Goal: Task Accomplishment & Management: Complete application form

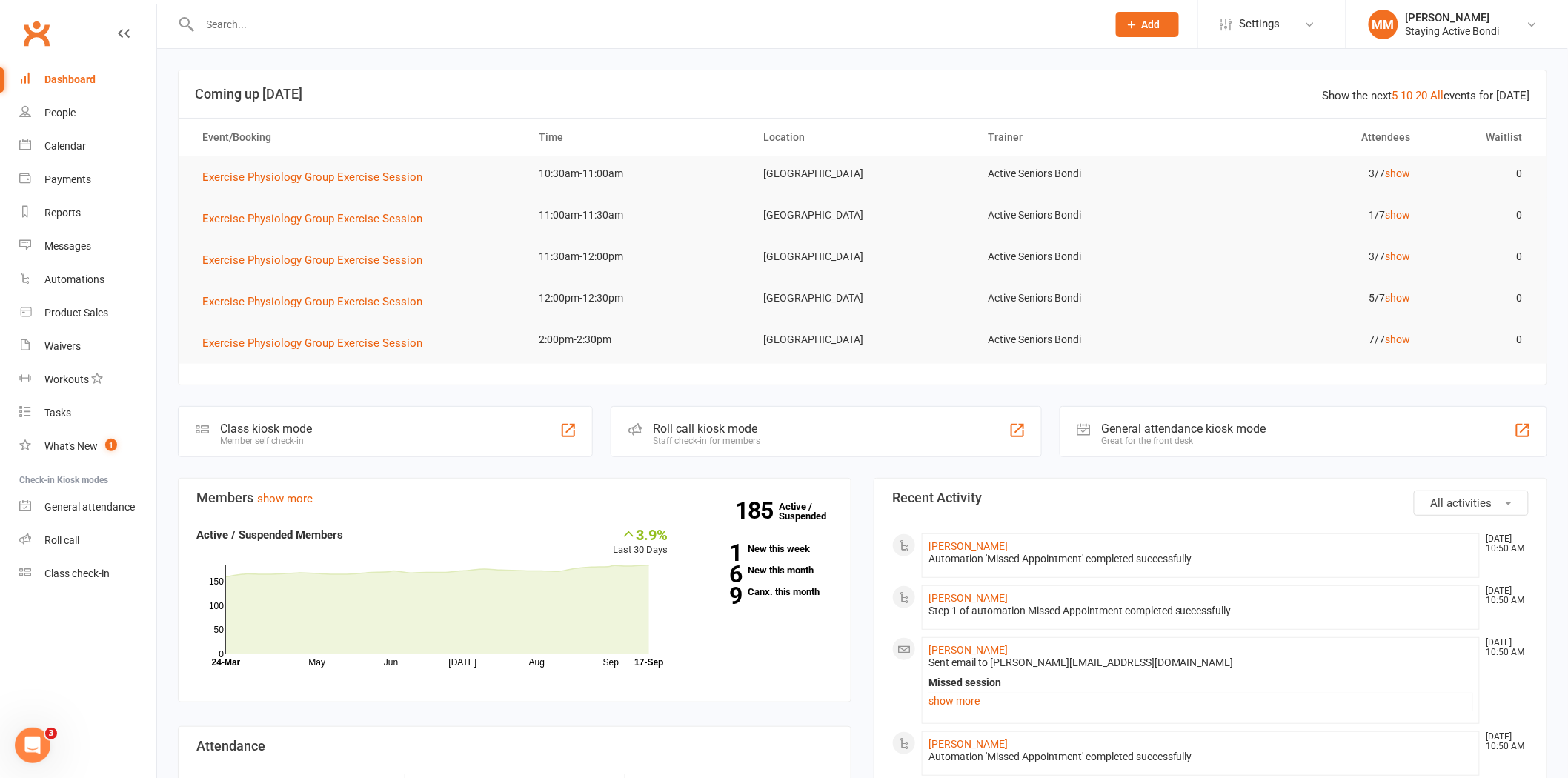
click at [1142, 24] on span "Add" at bounding box center [1151, 24] width 19 height 12
click at [1123, 100] on link "Member" at bounding box center [1131, 100] width 132 height 34
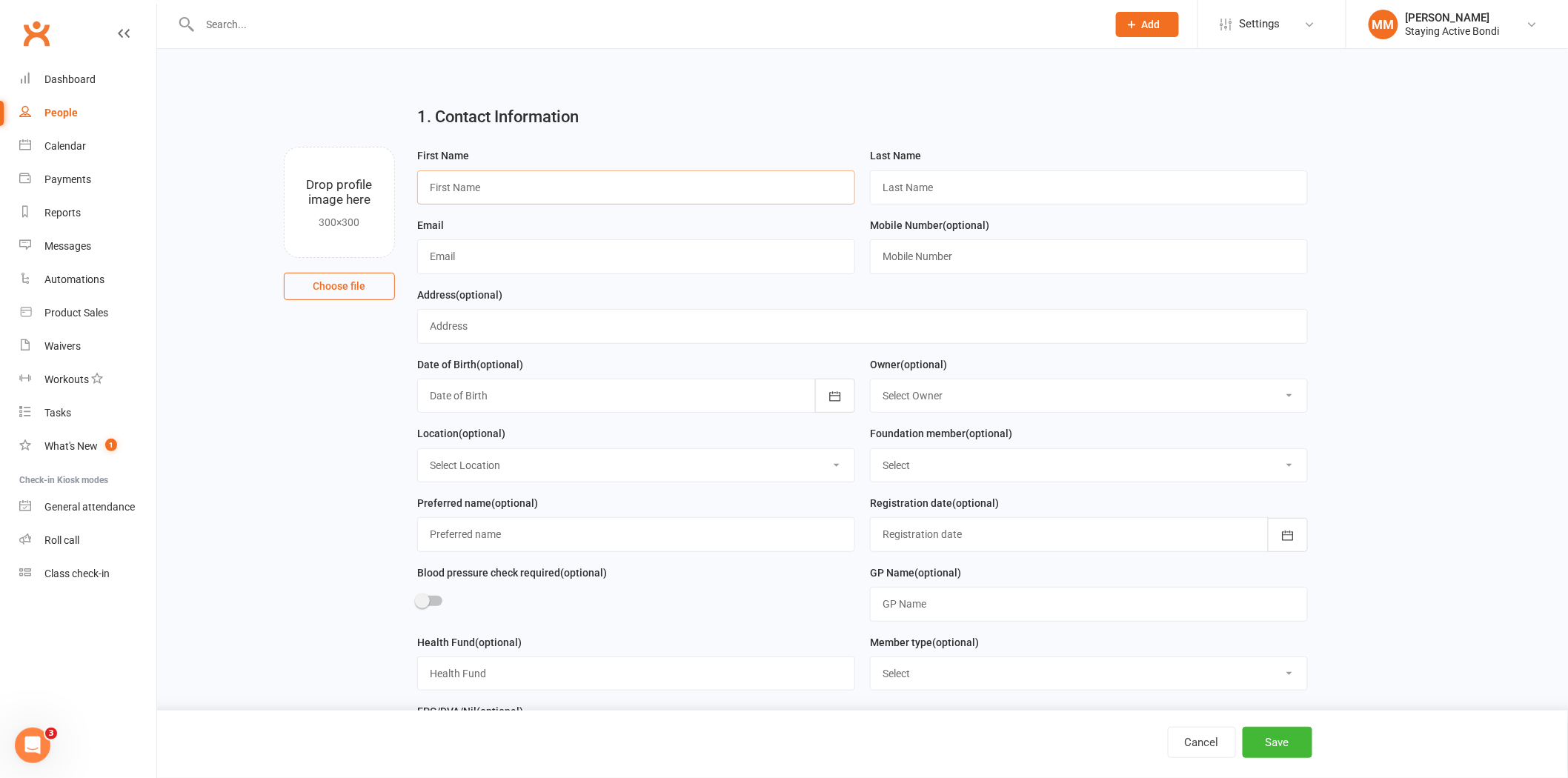
click at [554, 181] on input "text" at bounding box center [636, 187] width 438 height 34
type input "[PERSON_NAME]"
click at [927, 188] on input "text" at bounding box center [1089, 187] width 438 height 34
type input "Posa"
click at [430, 252] on input "text" at bounding box center [636, 256] width 438 height 34
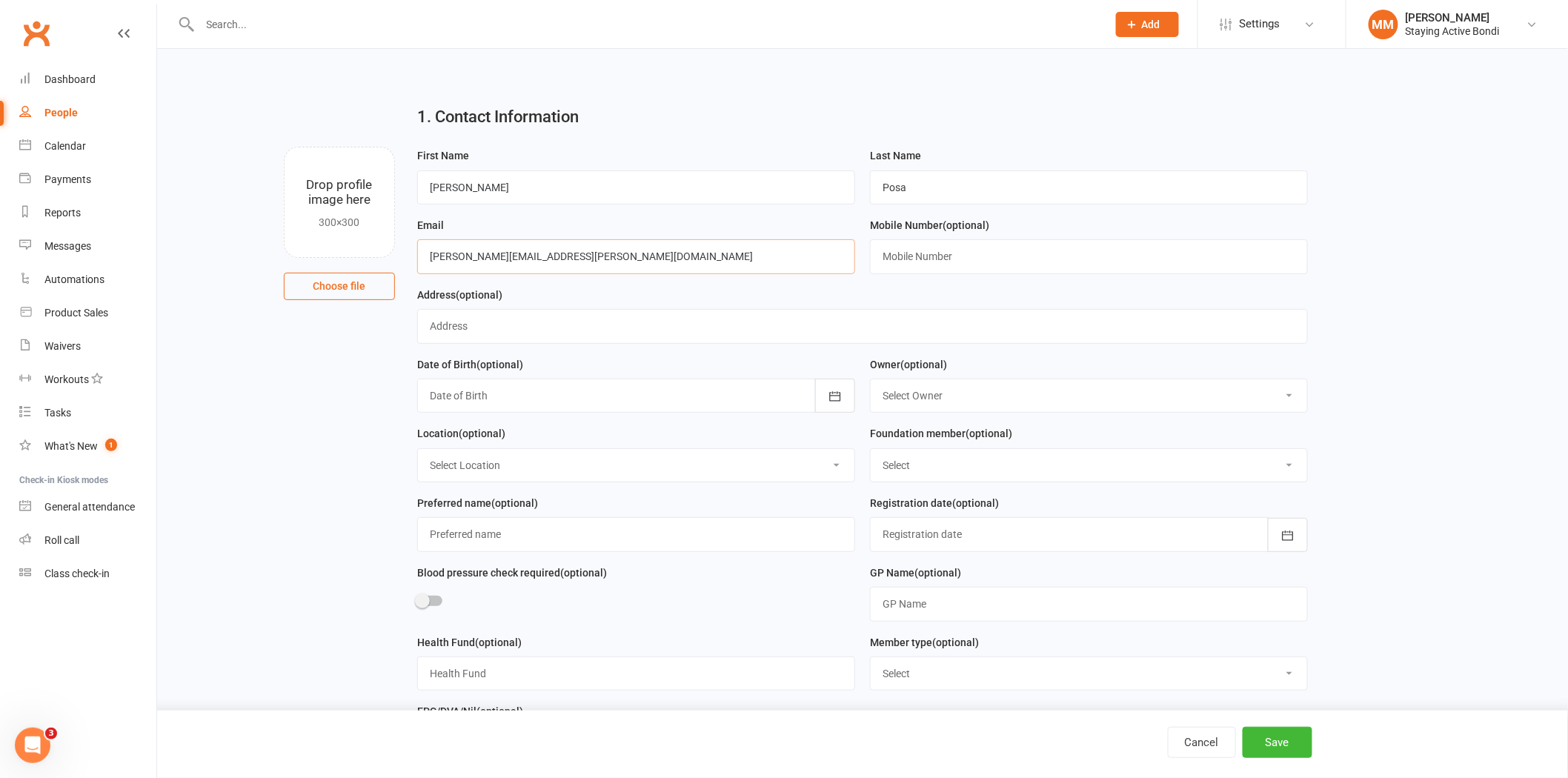
type input "[PERSON_NAME][EMAIL_ADDRESS][PERSON_NAME][DOMAIN_NAME]"
click at [898, 260] on input "text" at bounding box center [1089, 256] width 438 height 34
type input "0433161991"
click at [1275, 739] on button "Save" at bounding box center [1277, 742] width 70 height 31
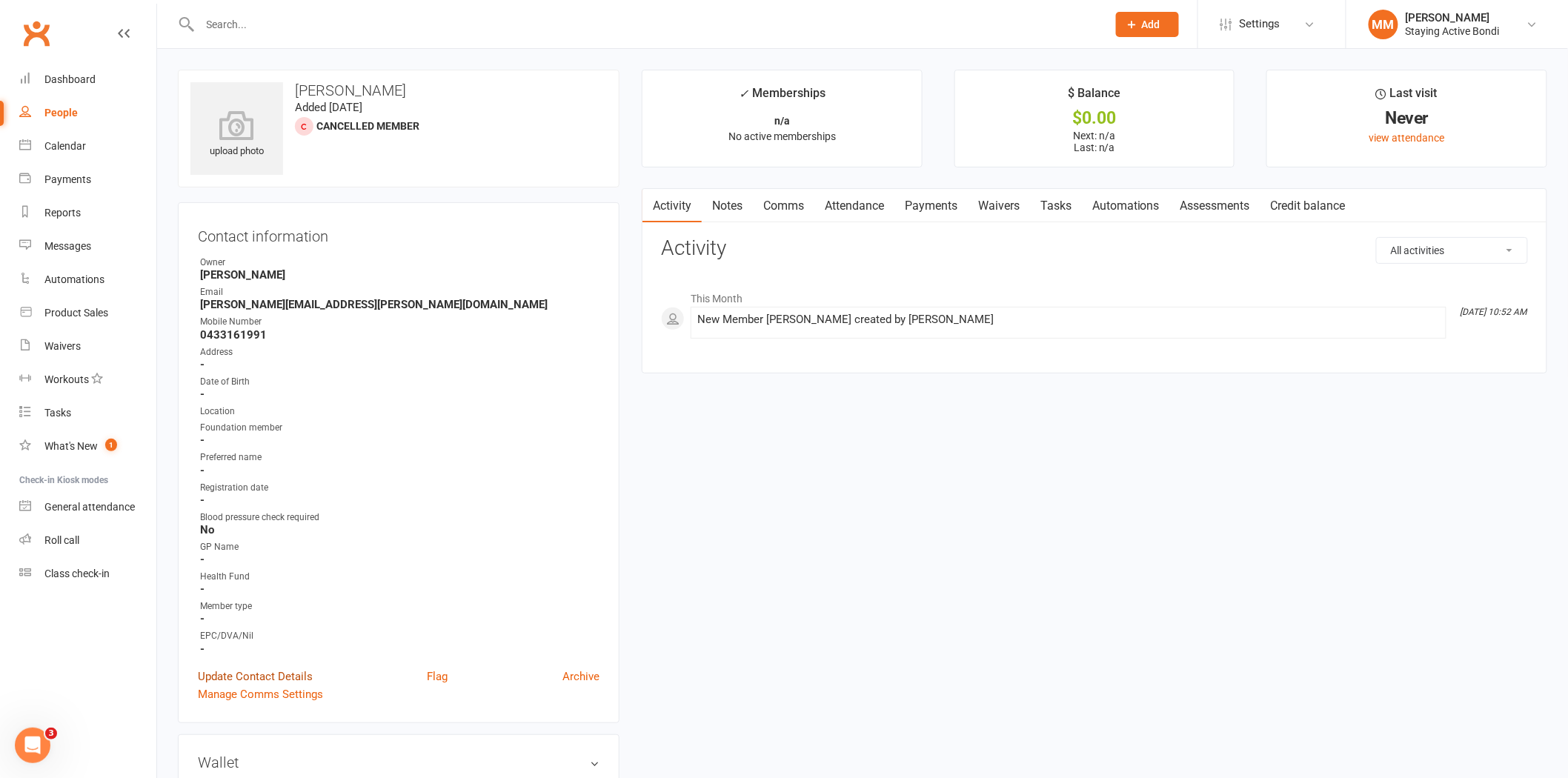
click at [280, 669] on link "Update Contact Details" at bounding box center [255, 676] width 115 height 18
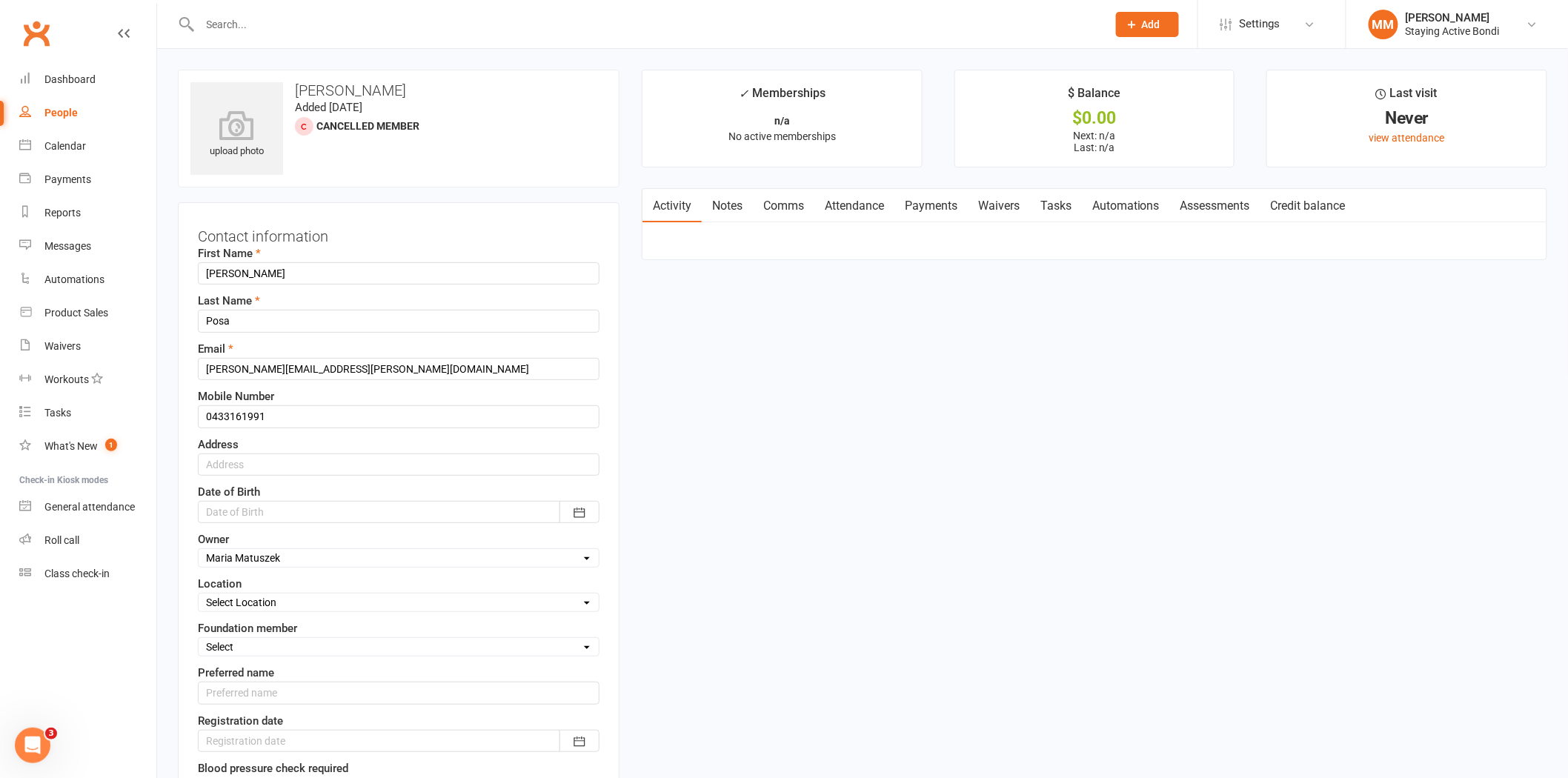
scroll to position [70, 0]
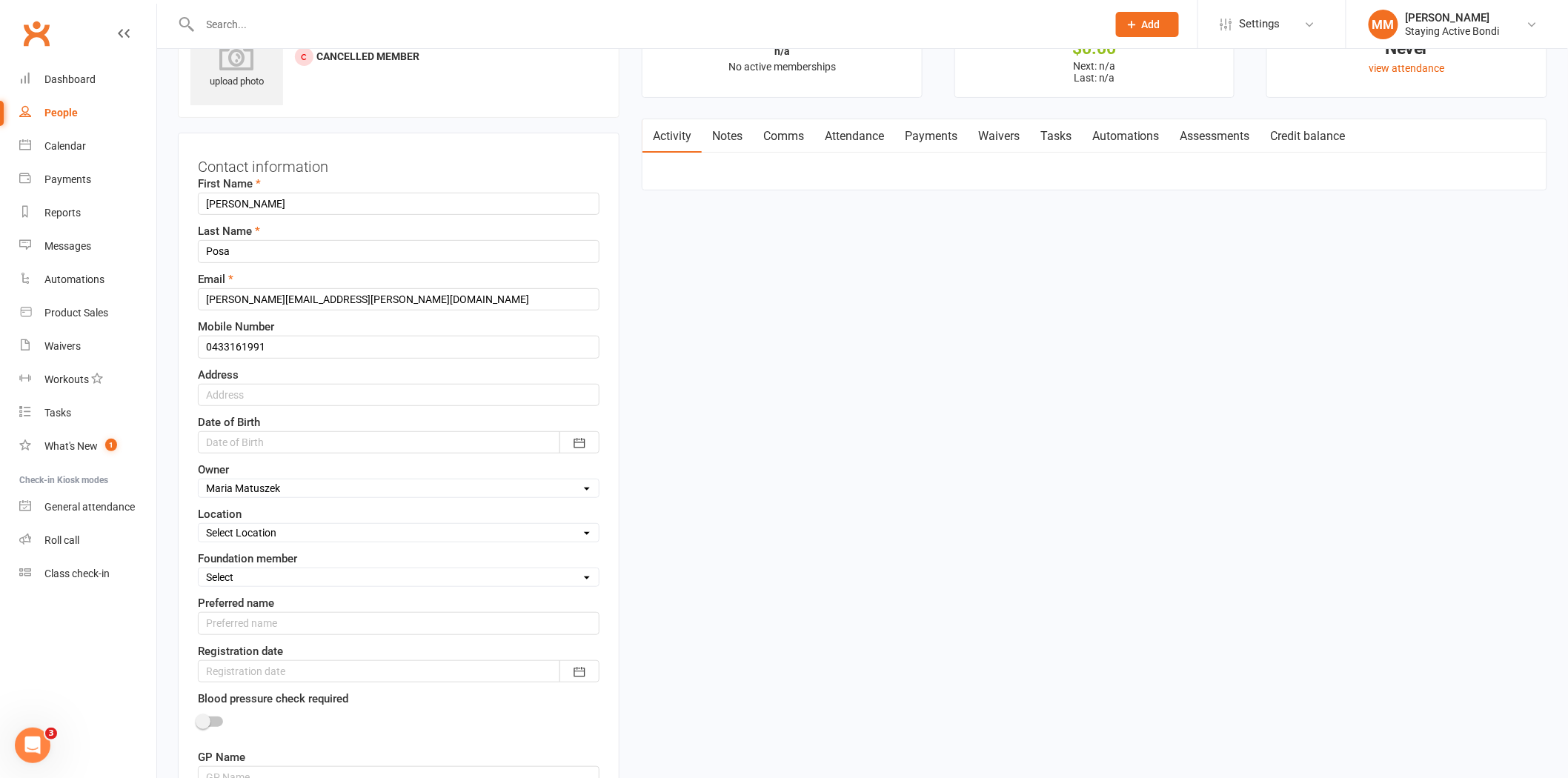
click at [584, 532] on select "Select Location [GEOGRAPHIC_DATA] [GEOGRAPHIC_DATA] Health talks" at bounding box center [398, 533] width 400 height 16
select select "0"
click at [198, 525] on select "Select Location [GEOGRAPHIC_DATA] [GEOGRAPHIC_DATA] Health talks" at bounding box center [398, 533] width 400 height 16
click at [575, 674] on icon "button" at bounding box center [579, 672] width 15 height 15
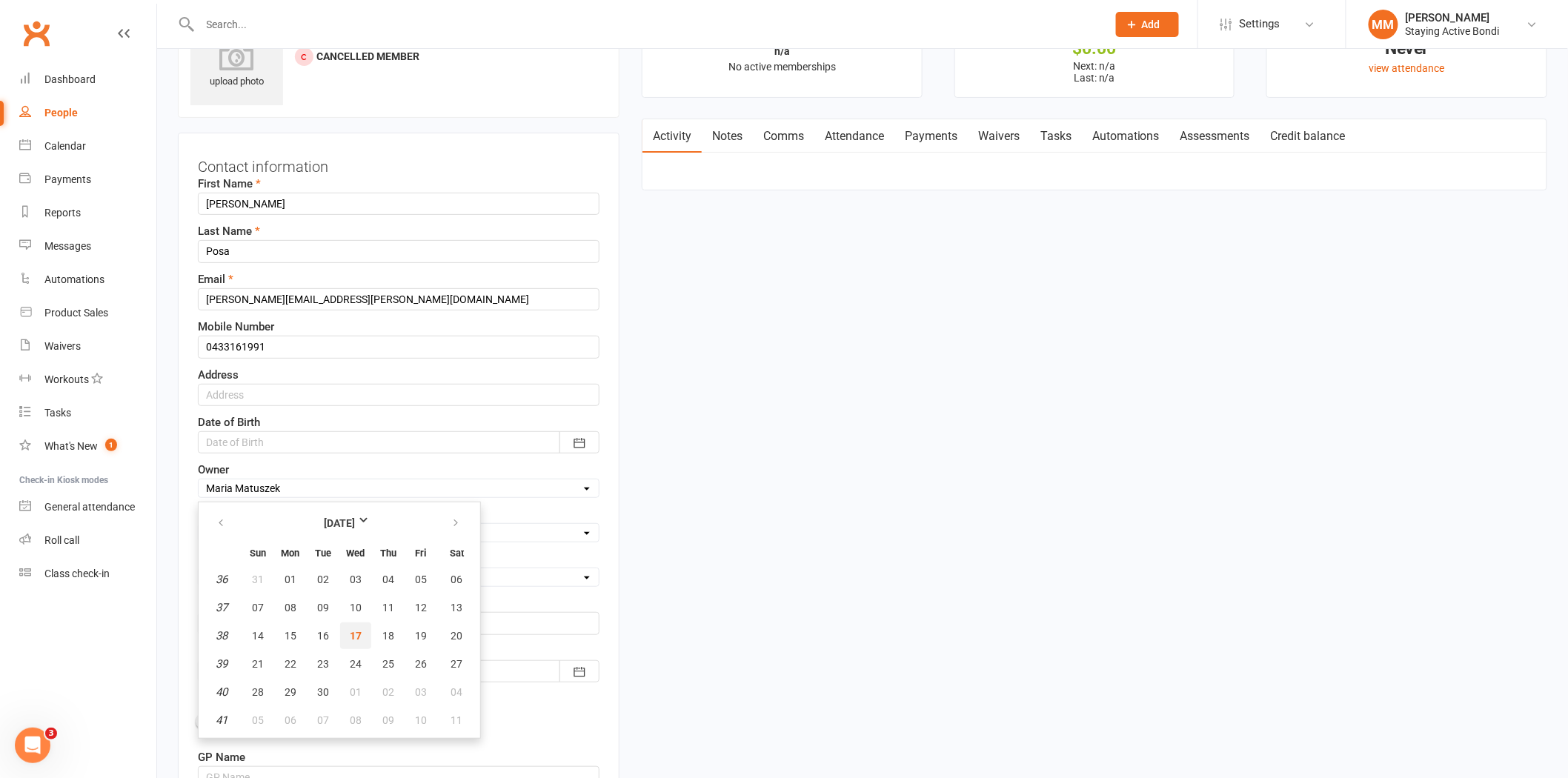
click at [352, 630] on span "17" at bounding box center [356, 636] width 12 height 12
type input "[DATE]"
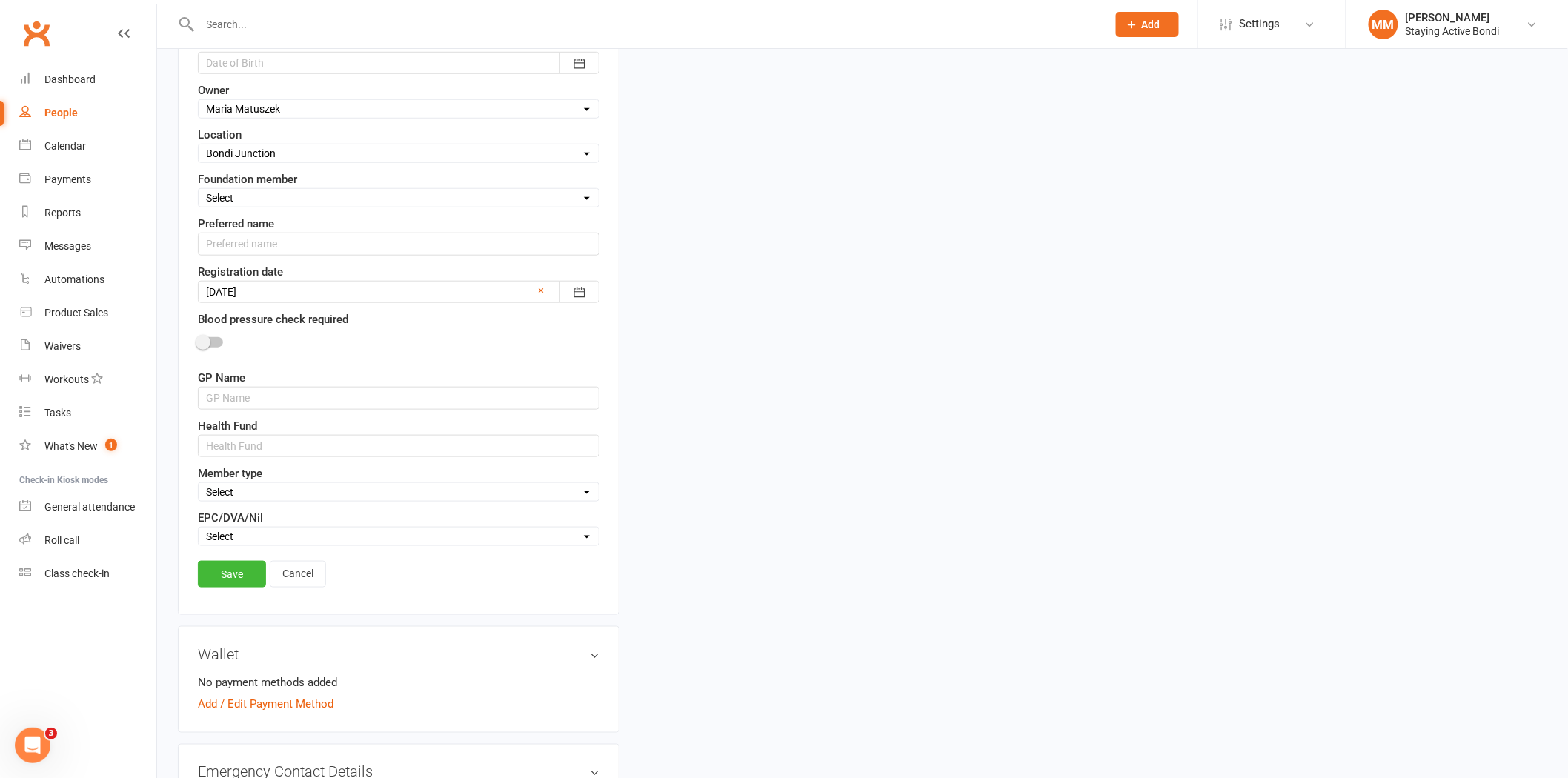
scroll to position [469, 0]
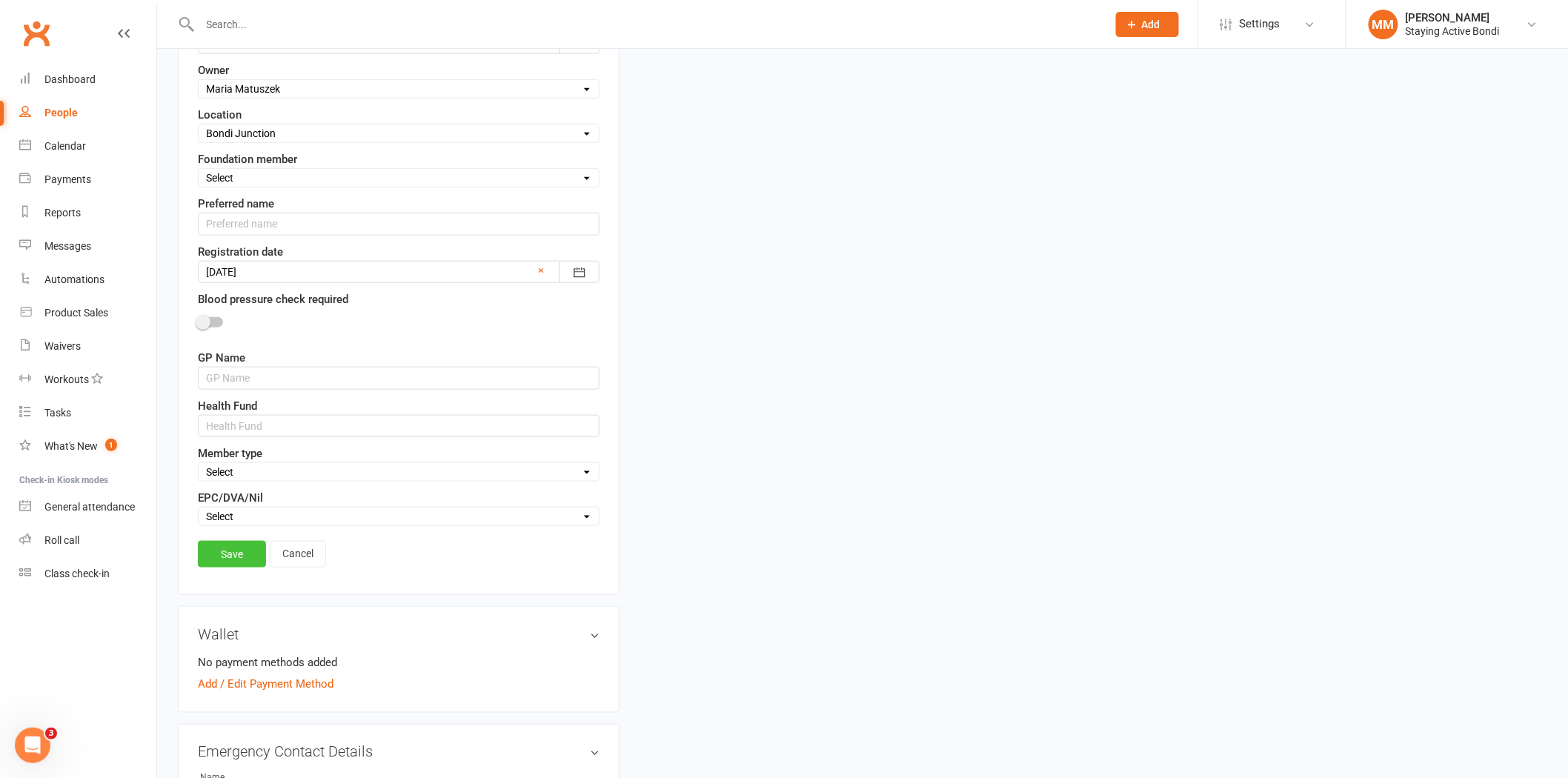
click at [238, 554] on link "Save" at bounding box center [232, 554] width 68 height 27
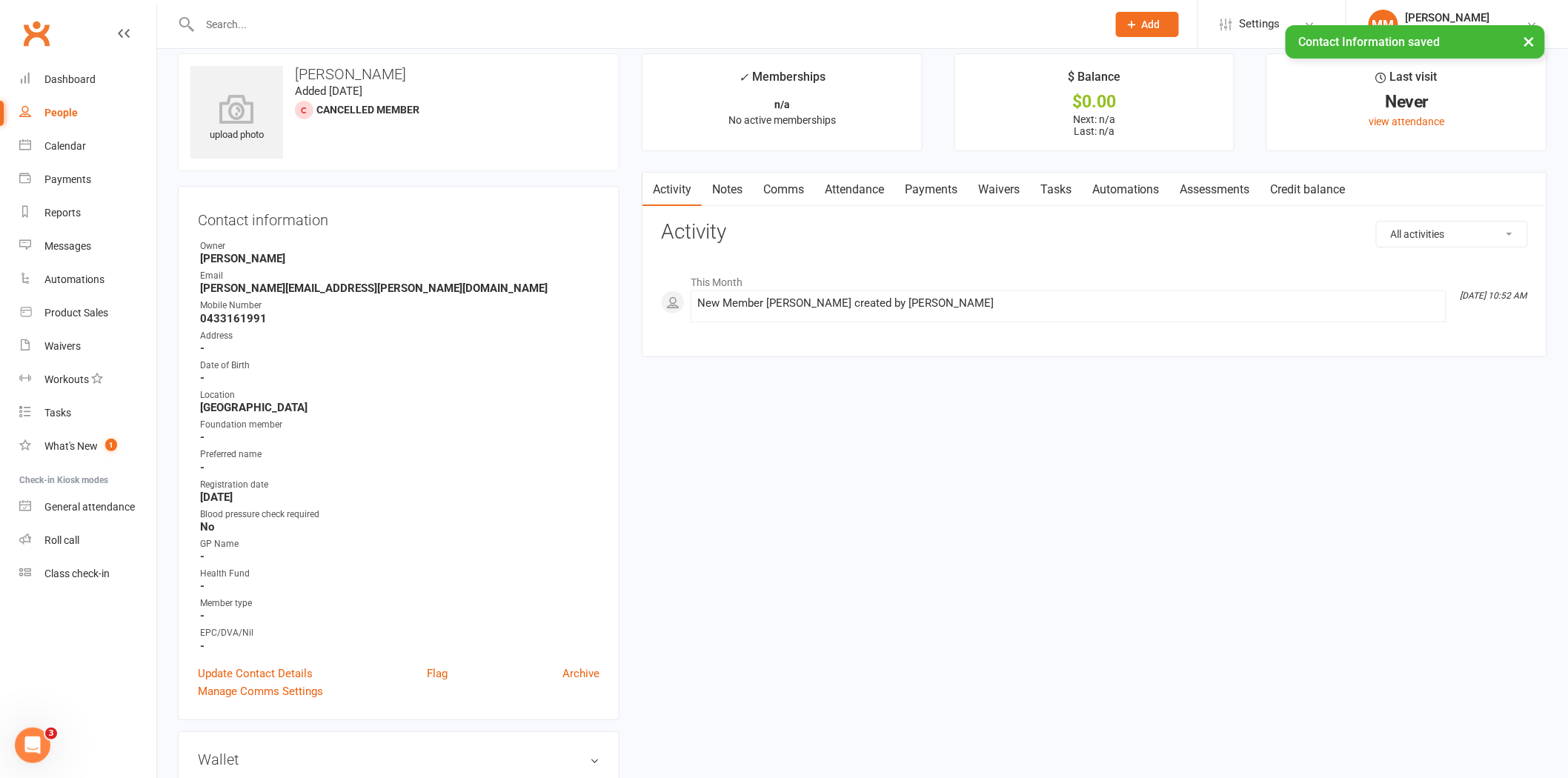
scroll to position [0, 0]
